Goal: Transaction & Acquisition: Book appointment/travel/reservation

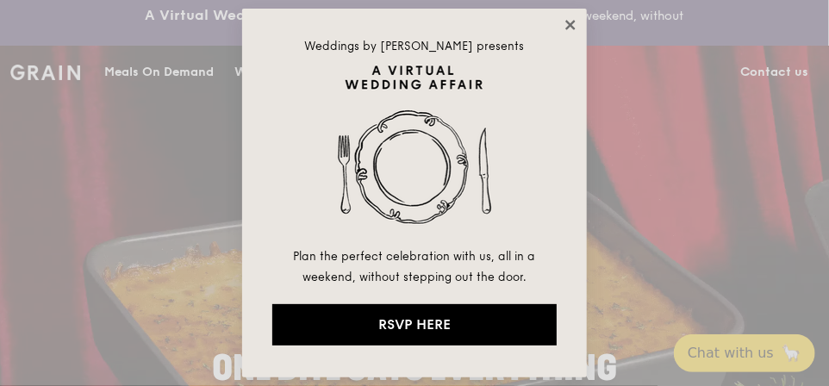
click at [569, 19] on icon at bounding box center [571, 25] width 16 height 16
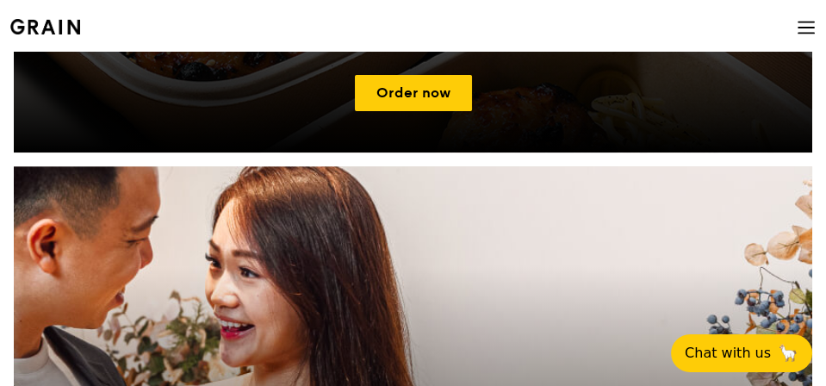
scroll to position [948, 0]
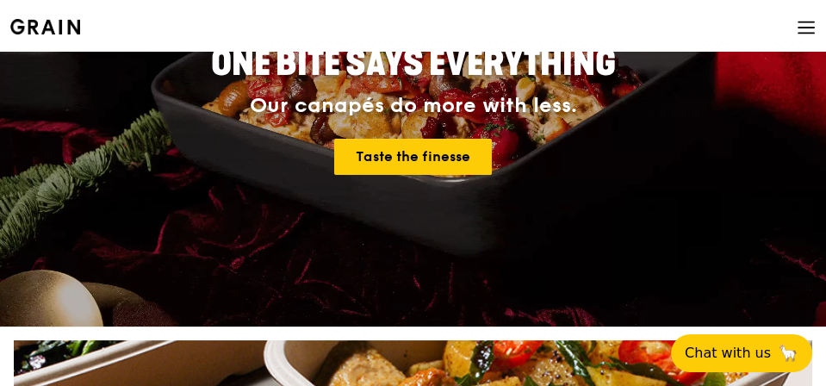
scroll to position [86, 0]
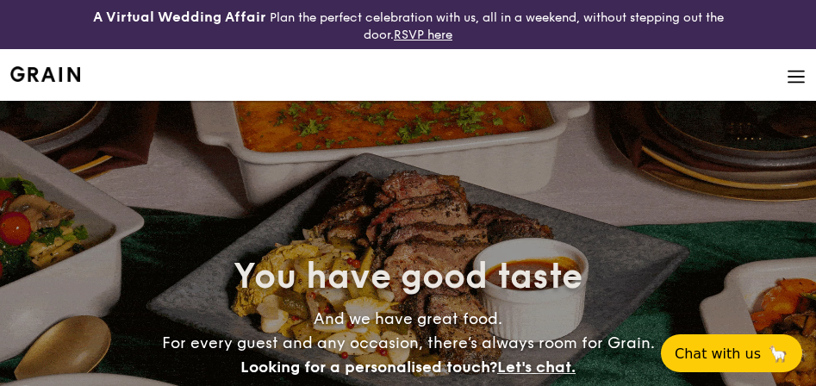
select select
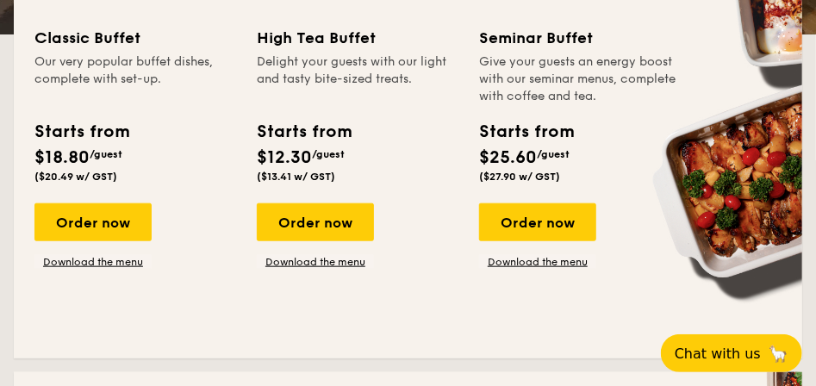
scroll to position [517, 0]
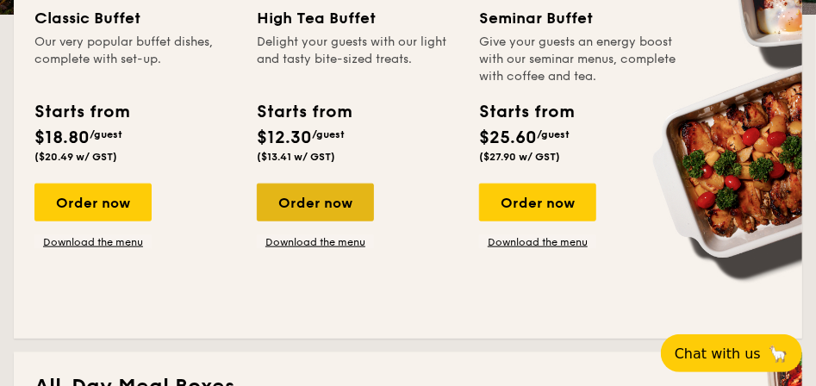
click at [316, 202] on div "Order now" at bounding box center [315, 202] width 117 height 38
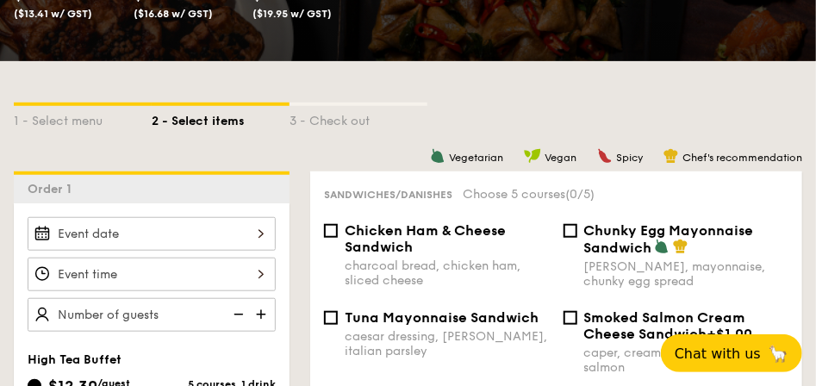
scroll to position [344, 0]
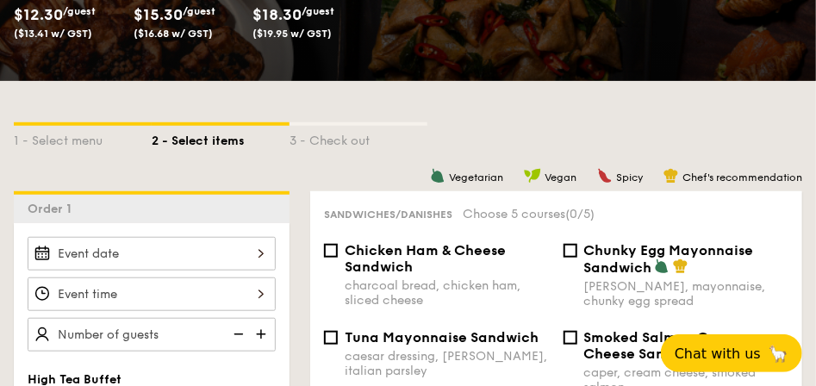
select select
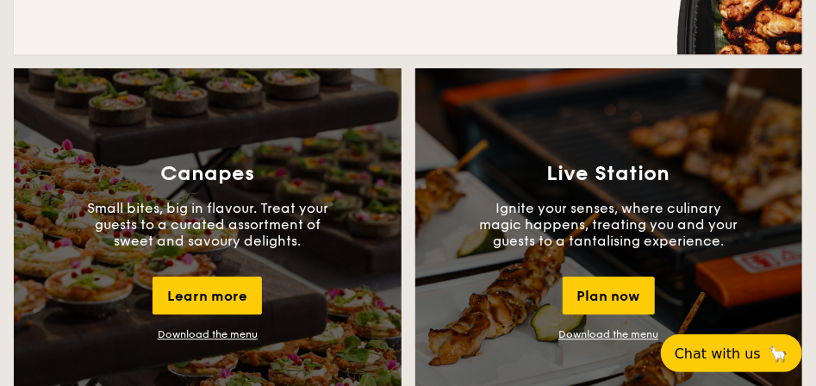
scroll to position [1552, 0]
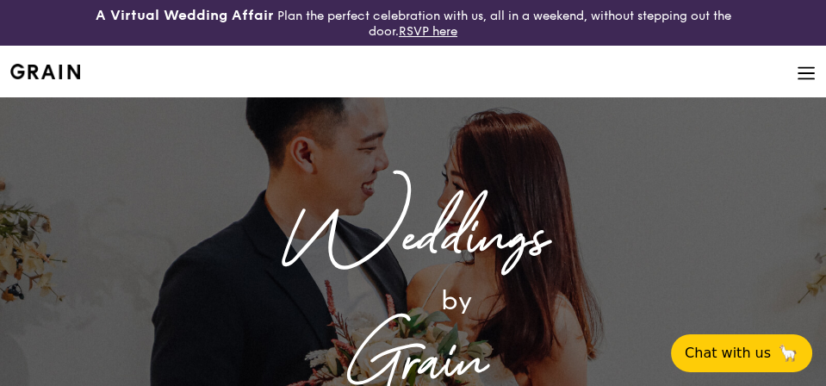
click at [0, 0] on div "Catering" at bounding box center [0, 0] width 0 height 0
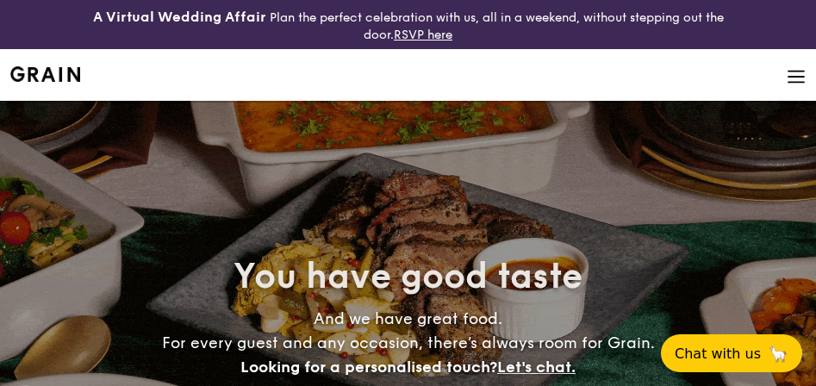
select select
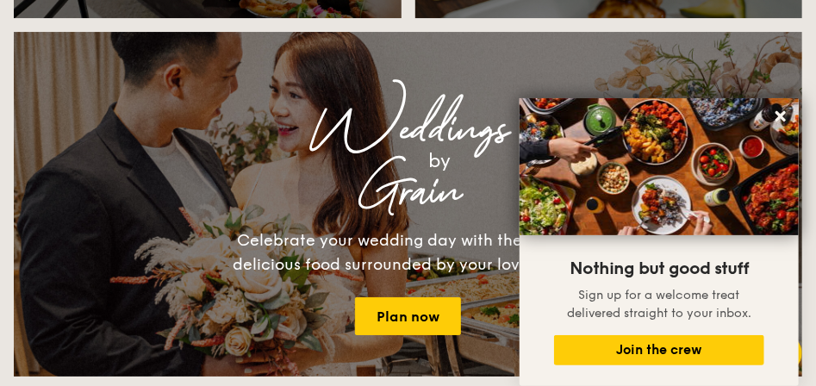
scroll to position [1981, 0]
